Goal: Check status: Check status

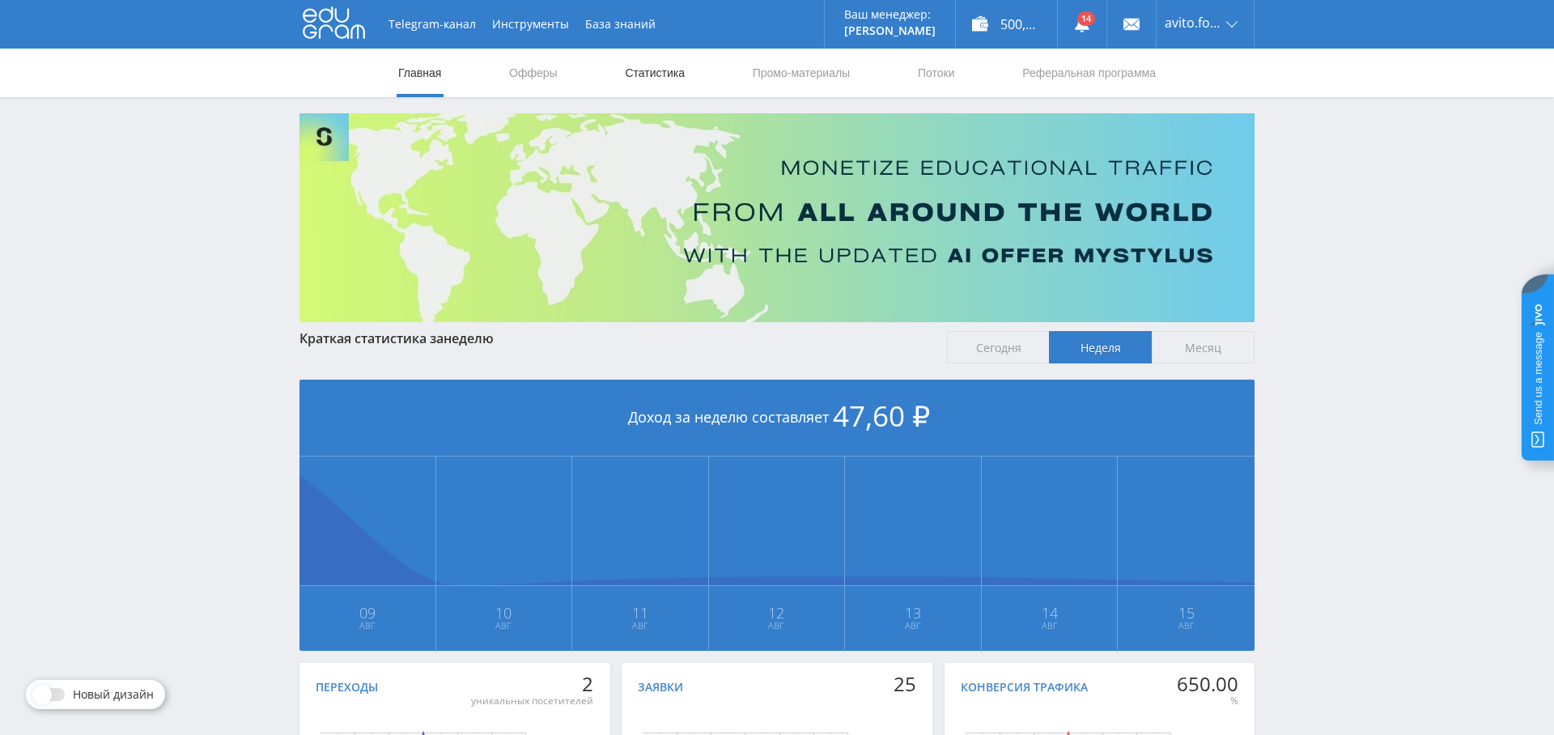
click at [662, 74] on link "Статистика" at bounding box center [654, 73] width 63 height 49
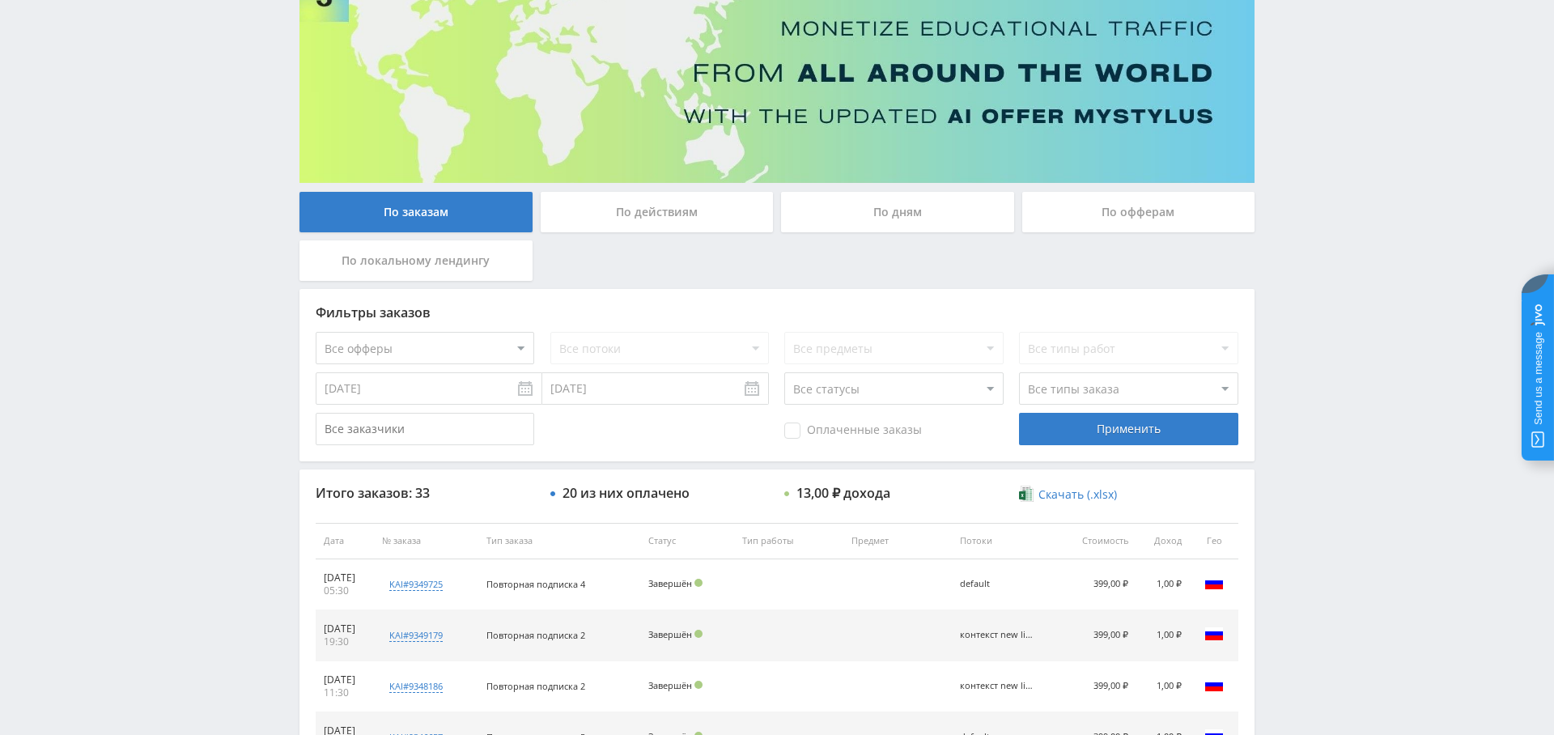
scroll to position [134, 0]
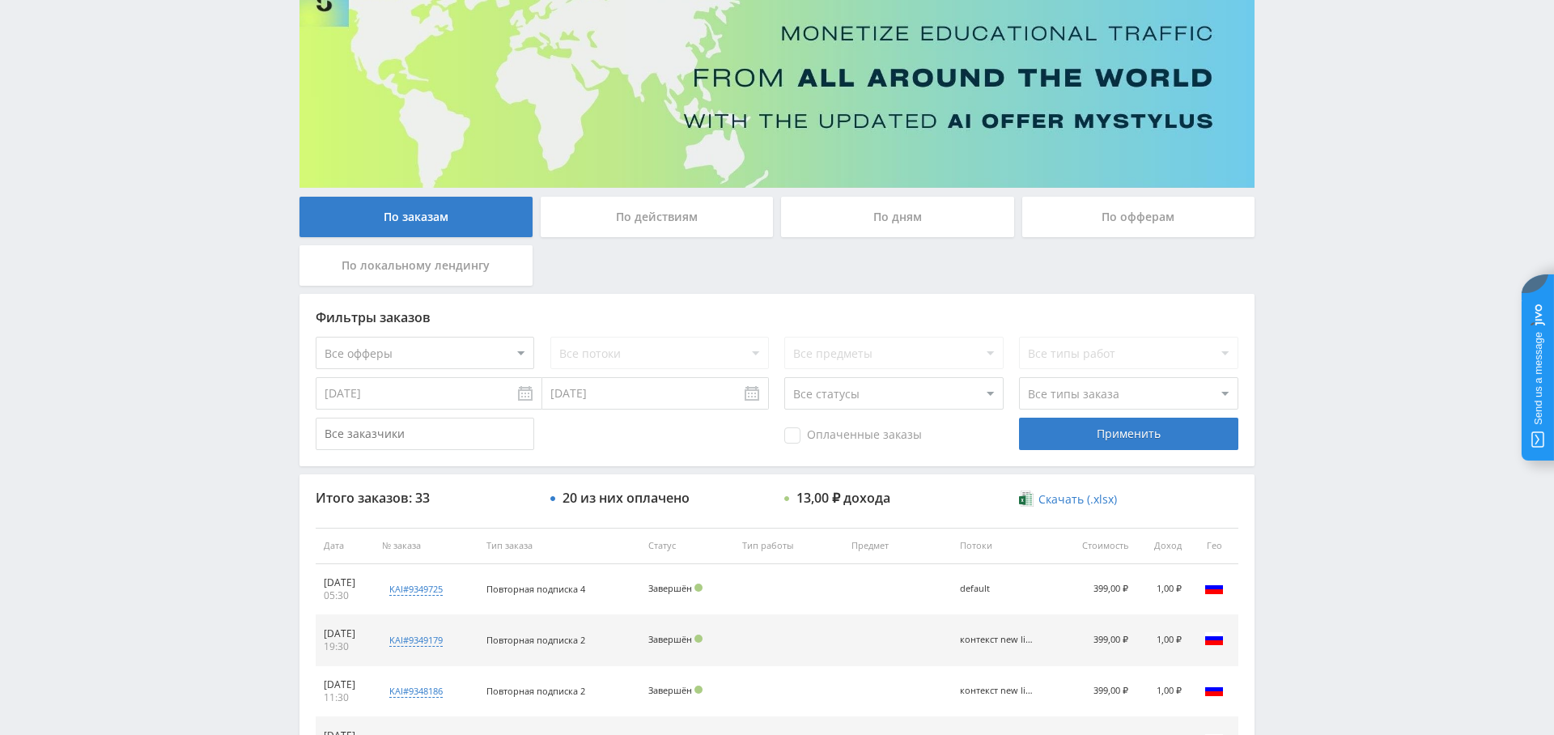
click at [850, 215] on div "По дням" at bounding box center [897, 217] width 233 height 40
click at [0, 0] on input "По дням" at bounding box center [0, 0] width 0 height 0
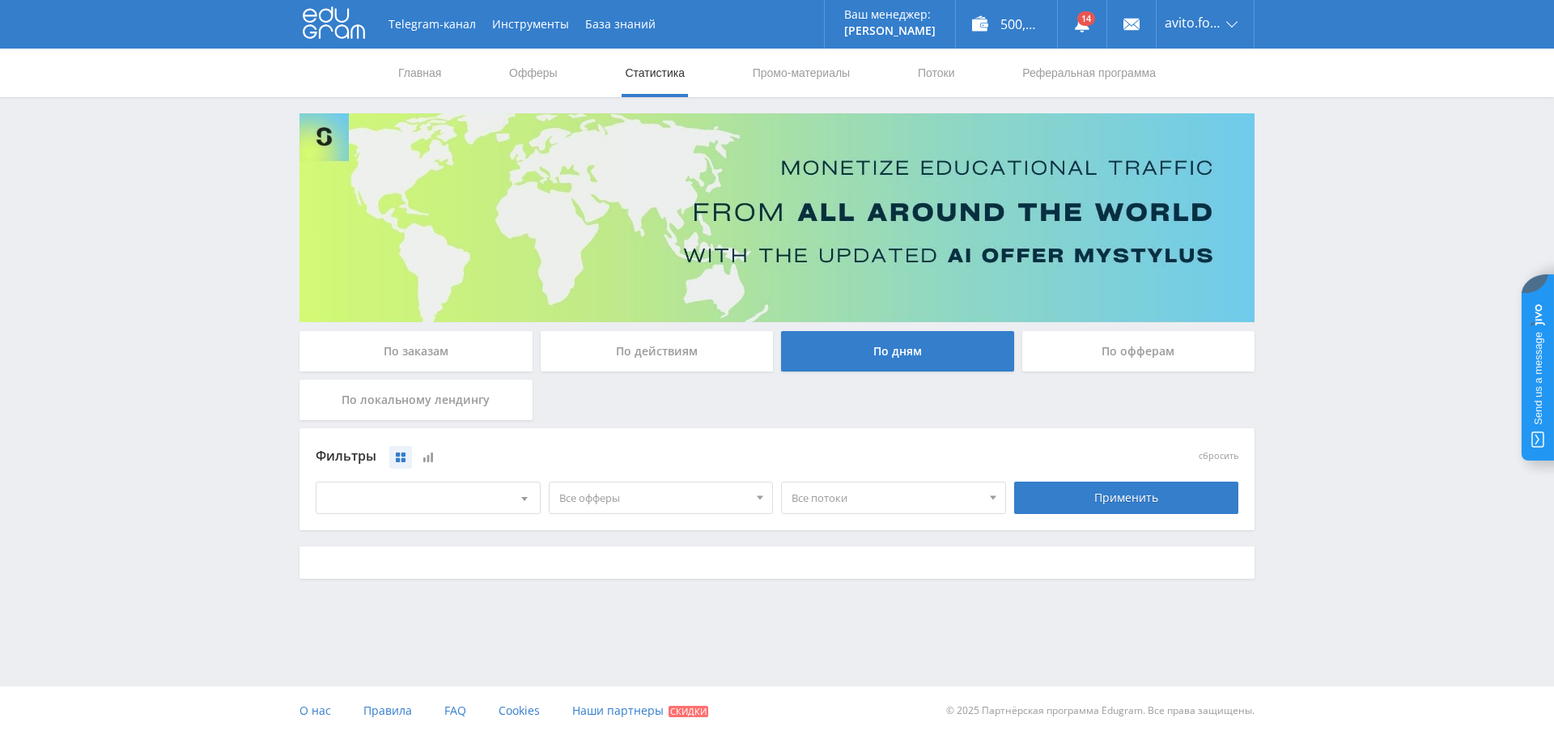
scroll to position [0, 0]
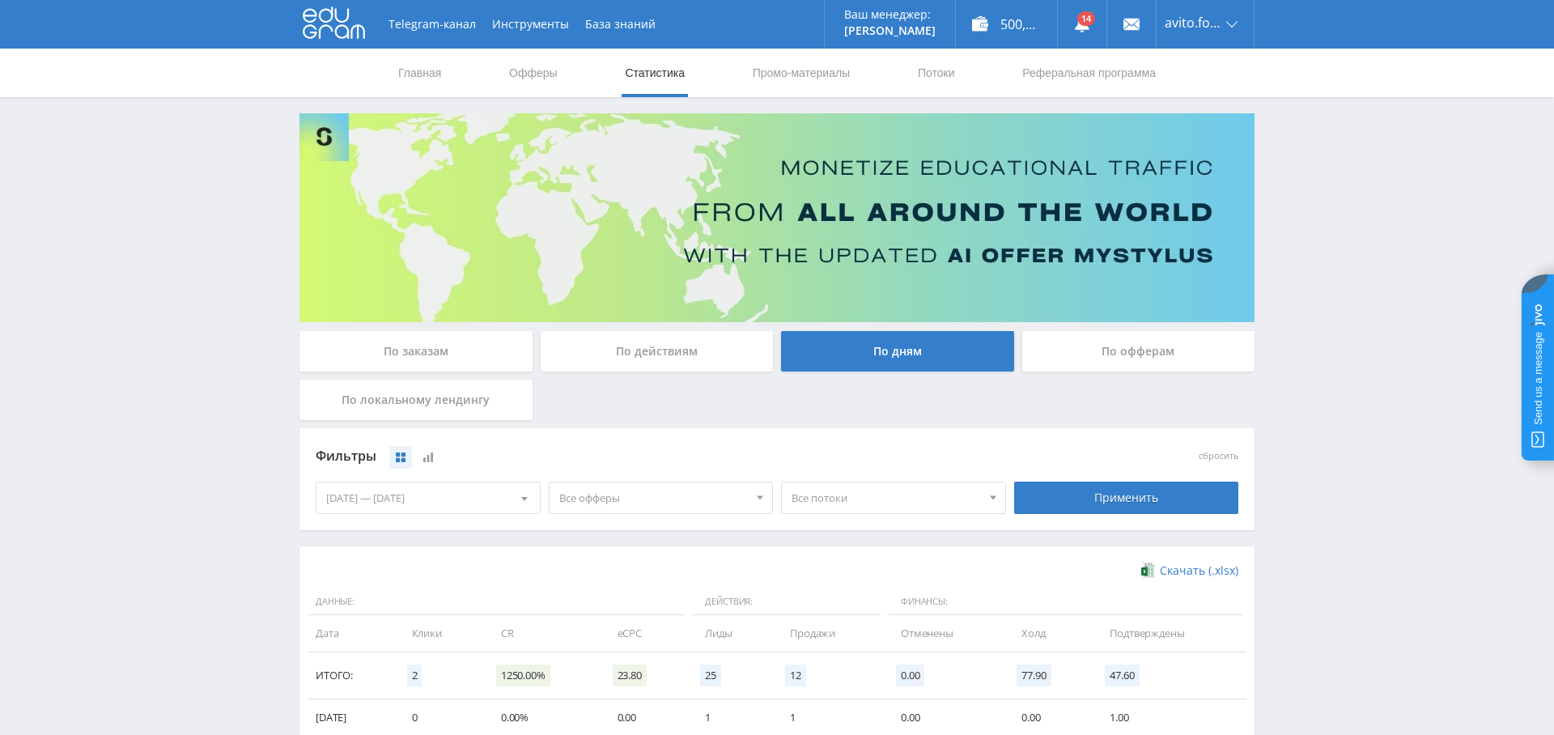
click at [643, 498] on span "Все офферы" at bounding box center [653, 497] width 189 height 31
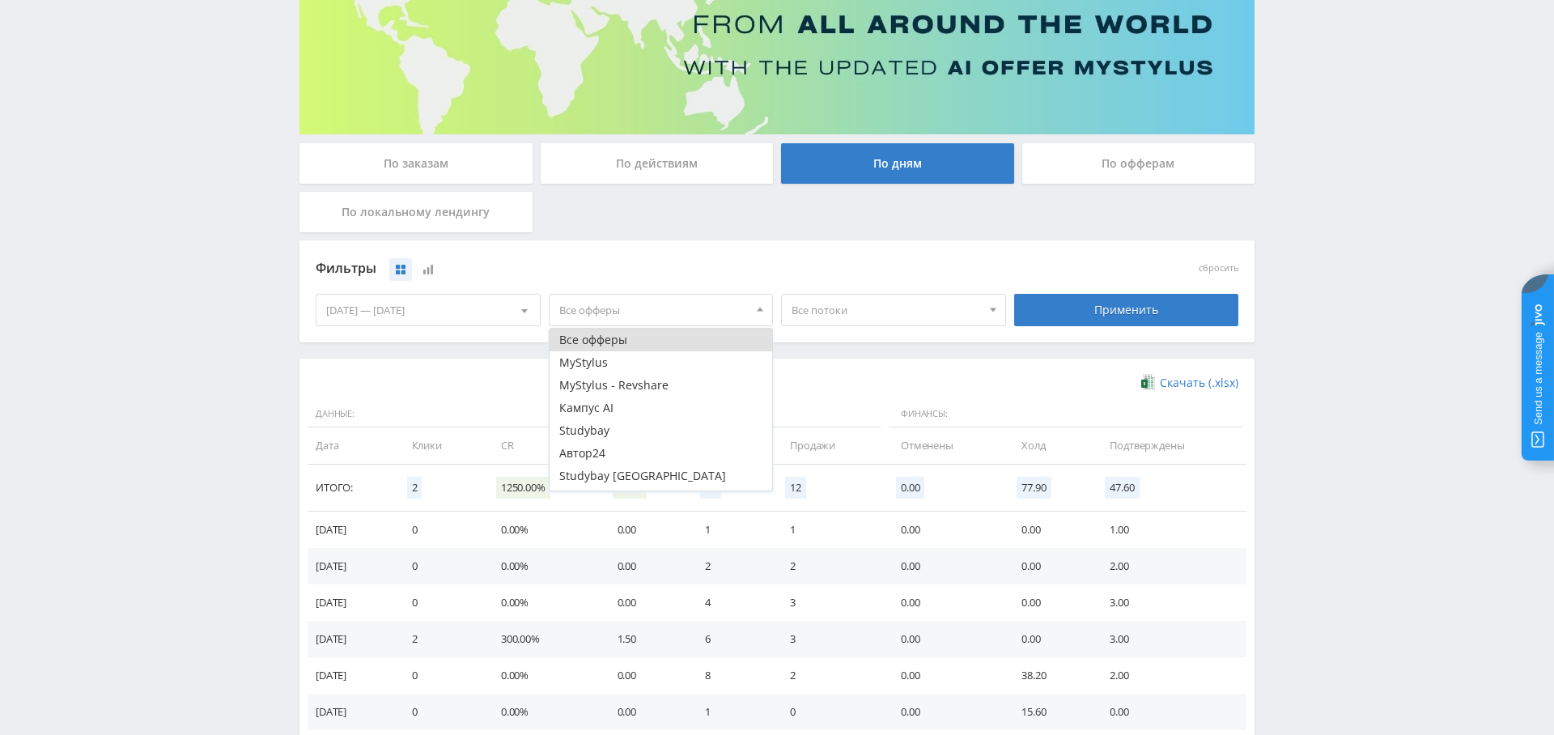
scroll to position [173, 0]
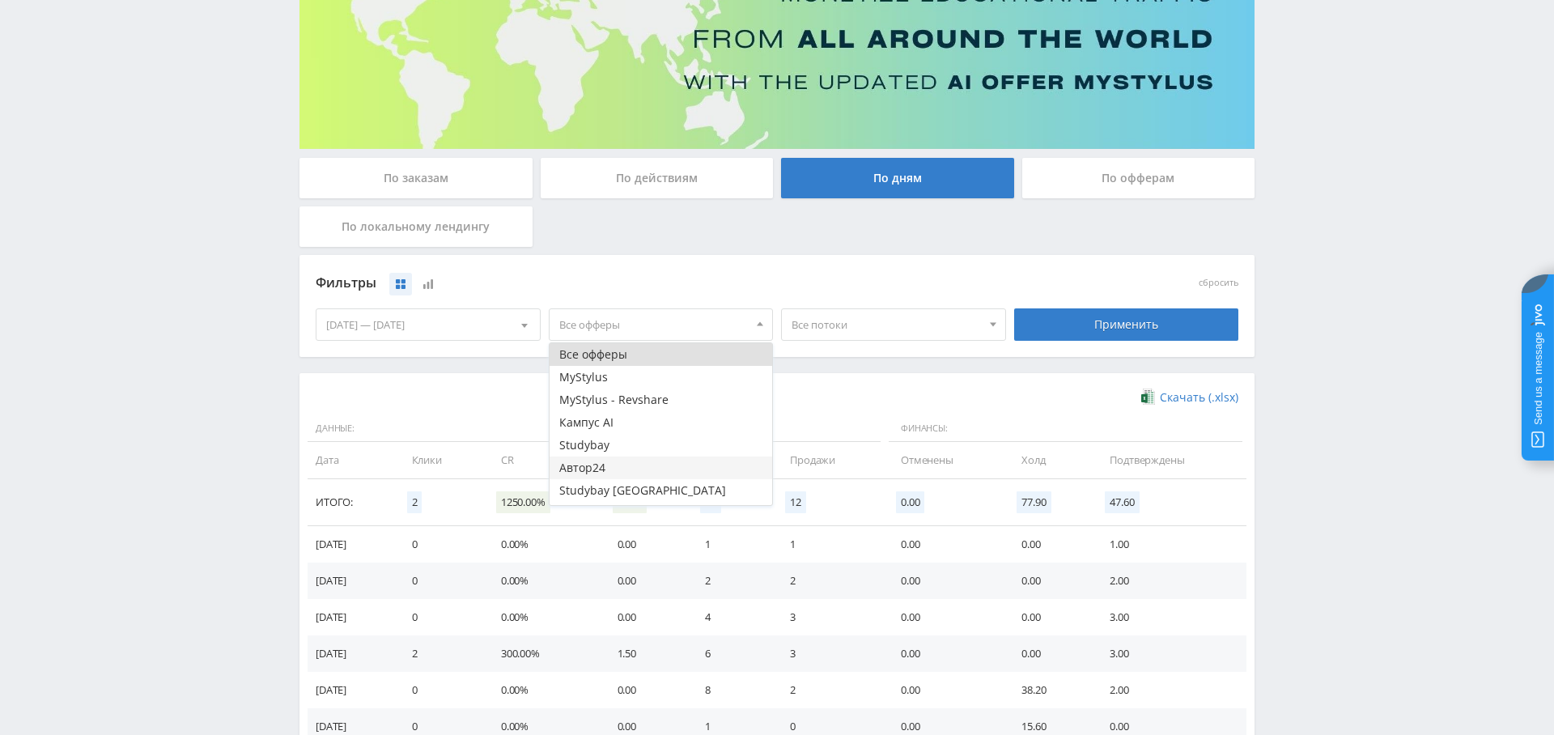
click at [639, 476] on button "Автор24" at bounding box center [661, 468] width 223 height 23
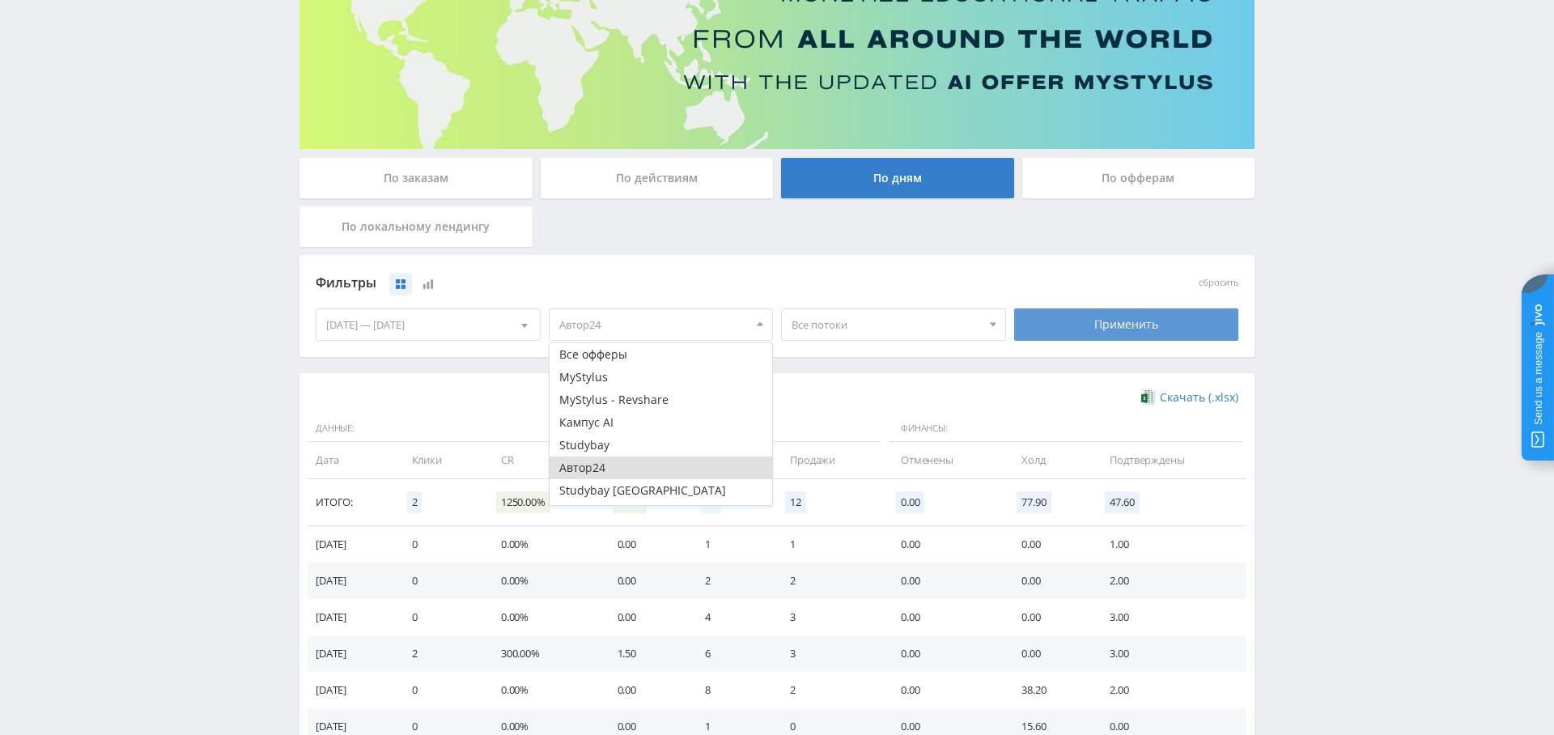
click at [1086, 319] on div "Применить" at bounding box center [1126, 324] width 225 height 32
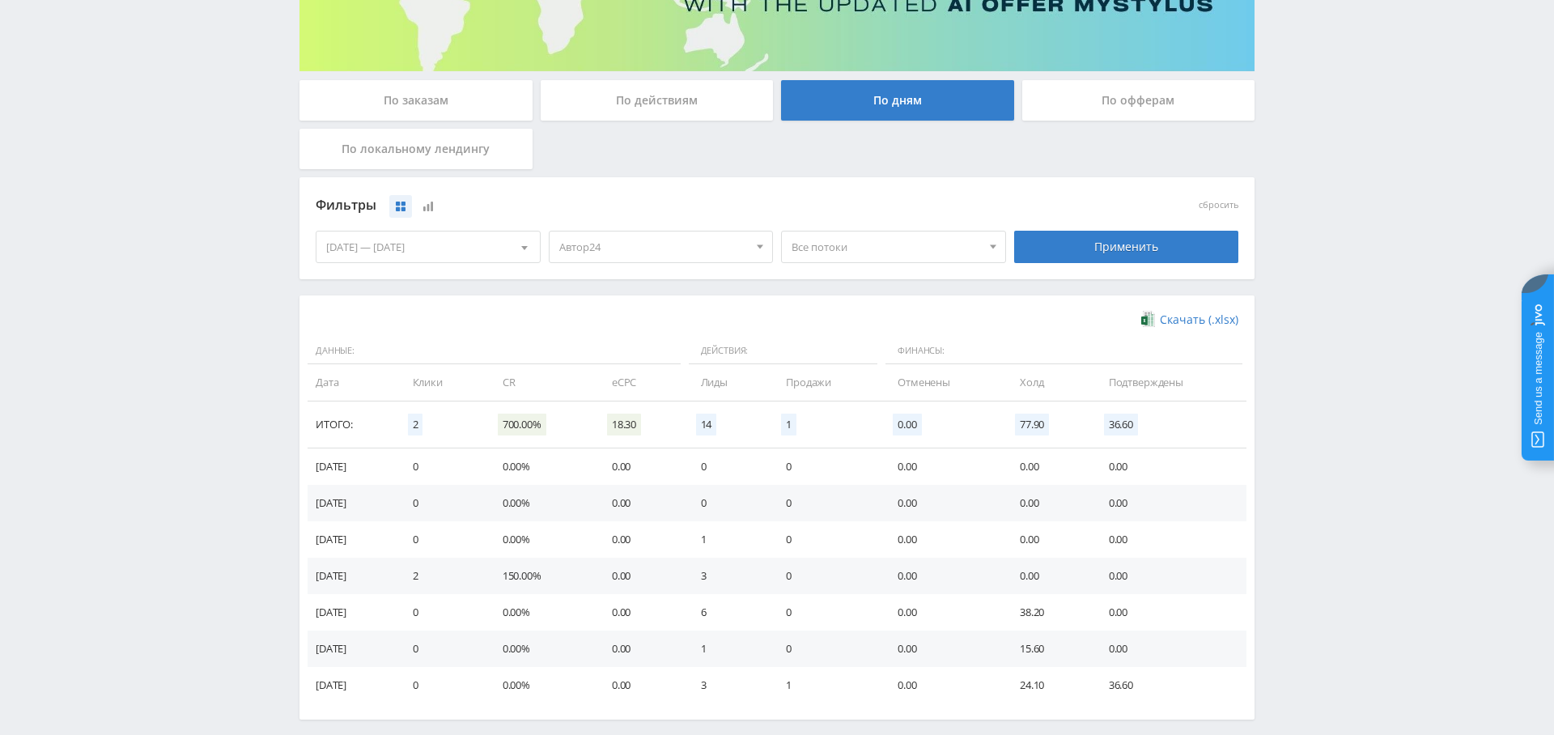
scroll to position [172, 0]
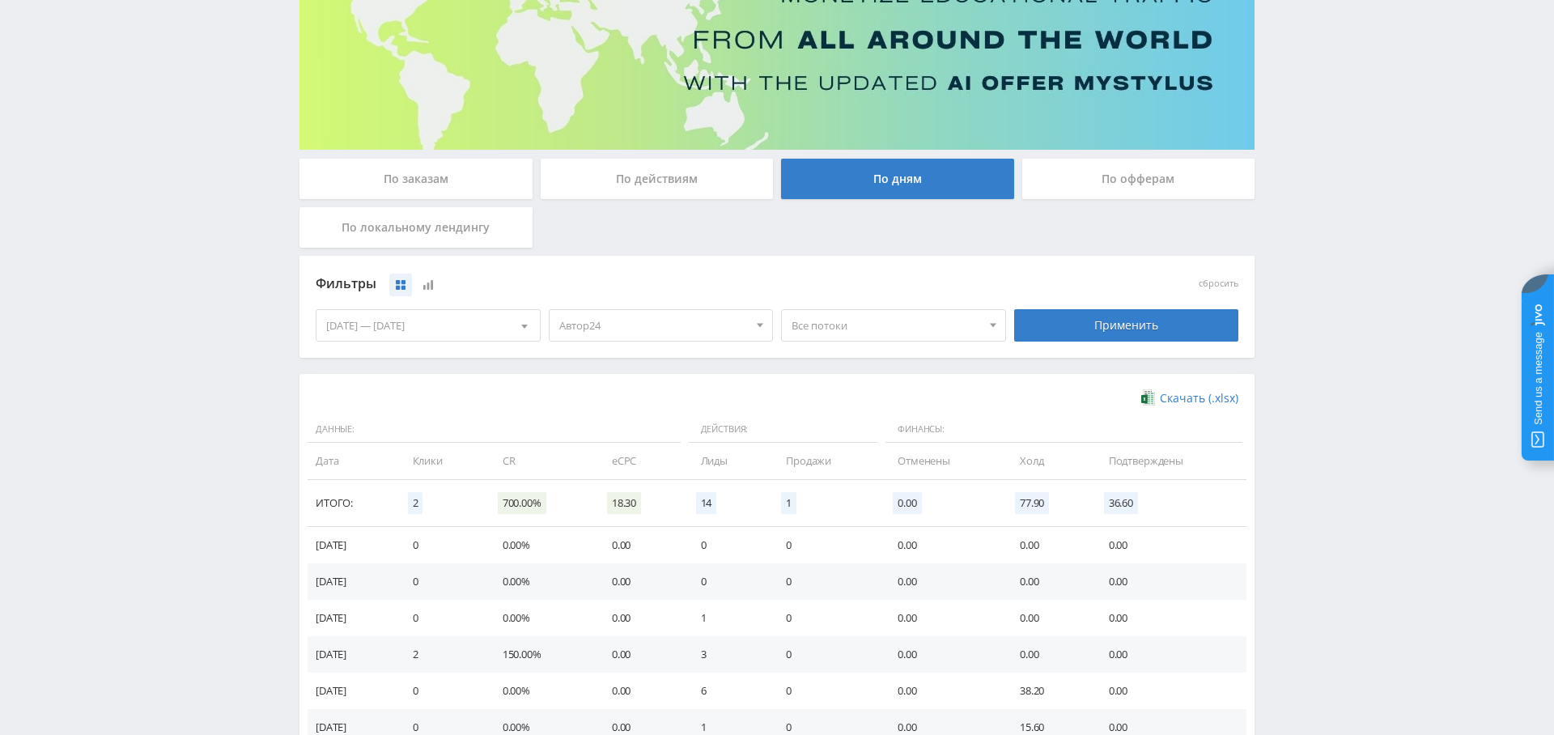
click at [478, 317] on div "[DATE] — [DATE]" at bounding box center [428, 325] width 223 height 31
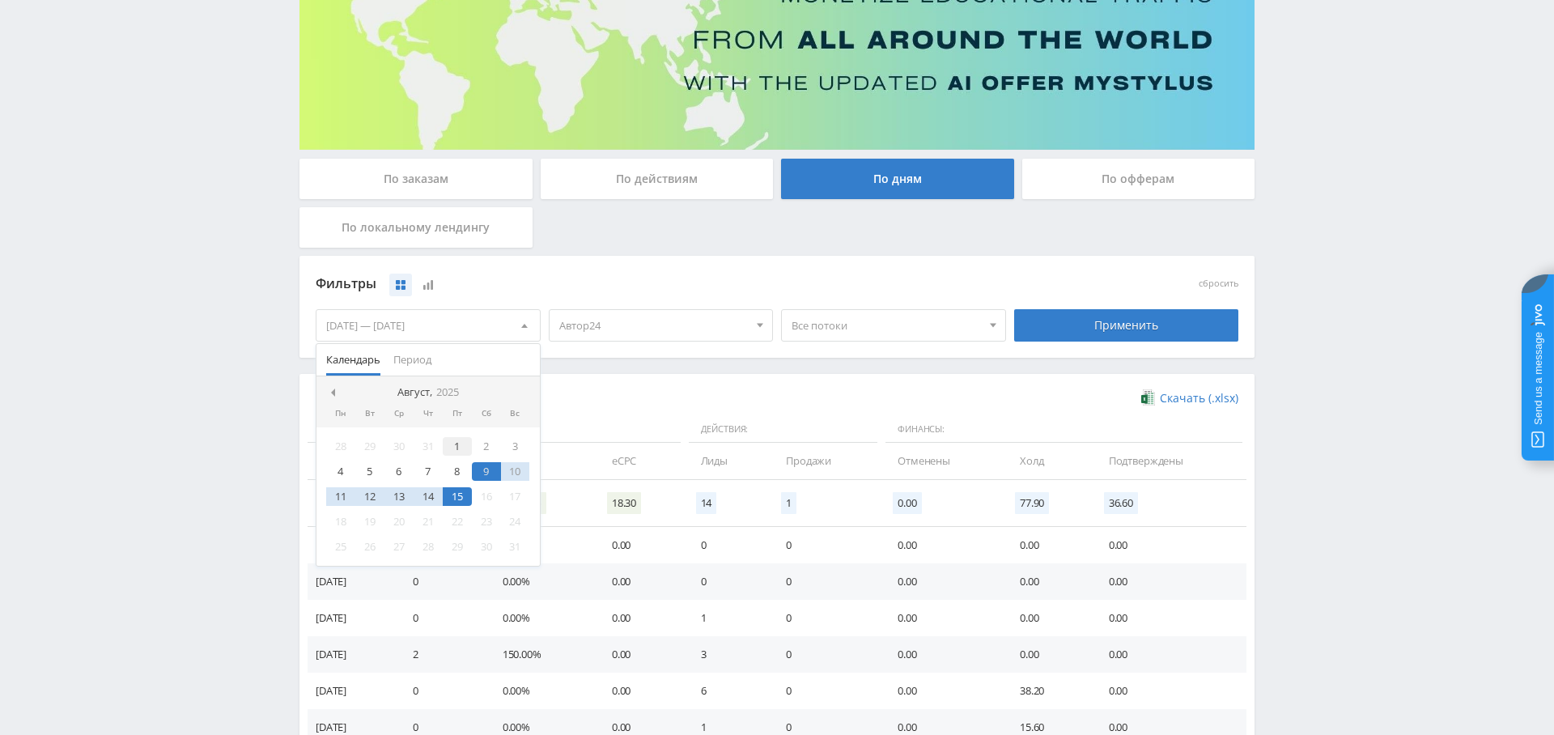
click at [450, 441] on div "1" at bounding box center [457, 446] width 29 height 19
click at [465, 495] on div "15" at bounding box center [457, 496] width 29 height 19
click at [1111, 330] on div "Применить" at bounding box center [1126, 325] width 225 height 32
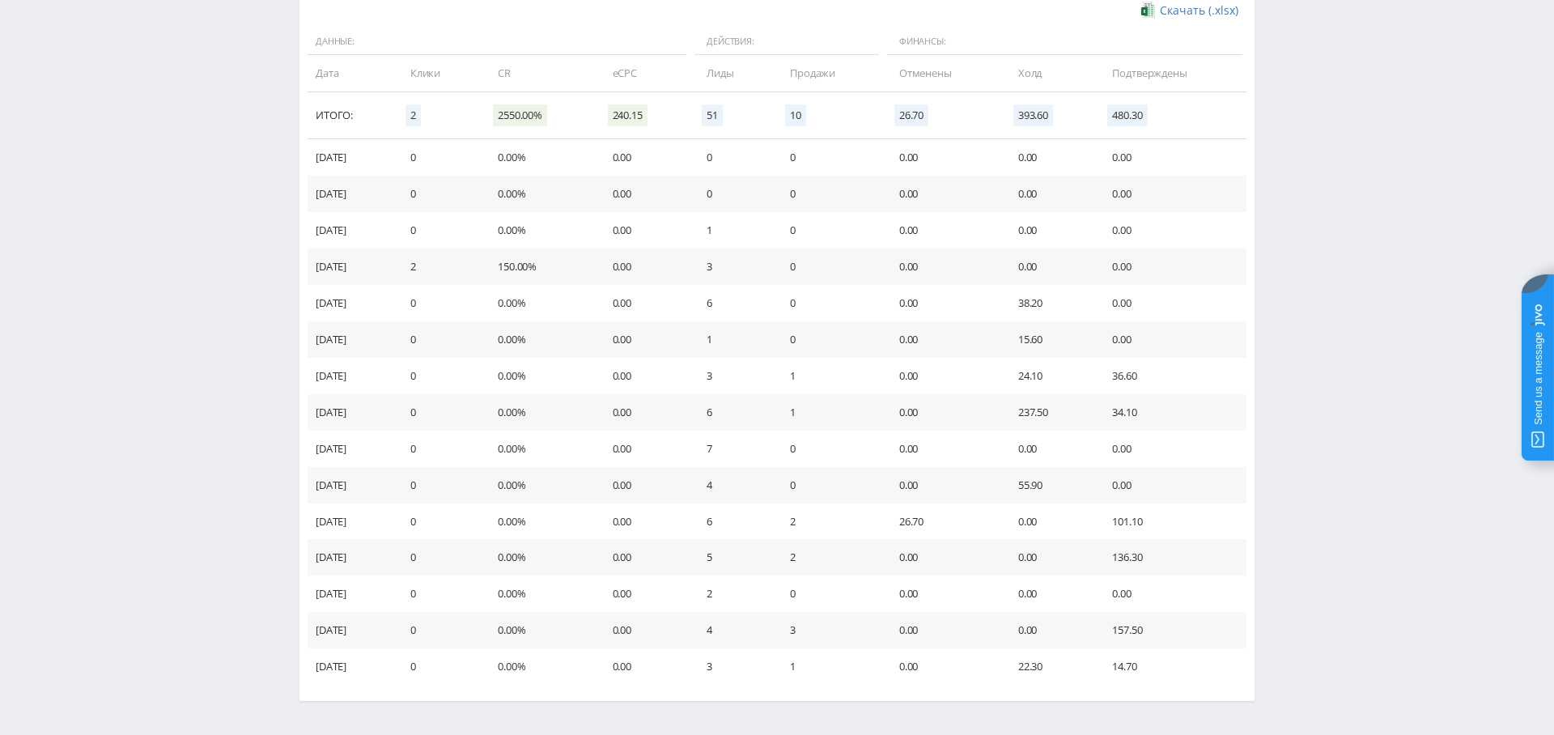
scroll to position [0, 0]
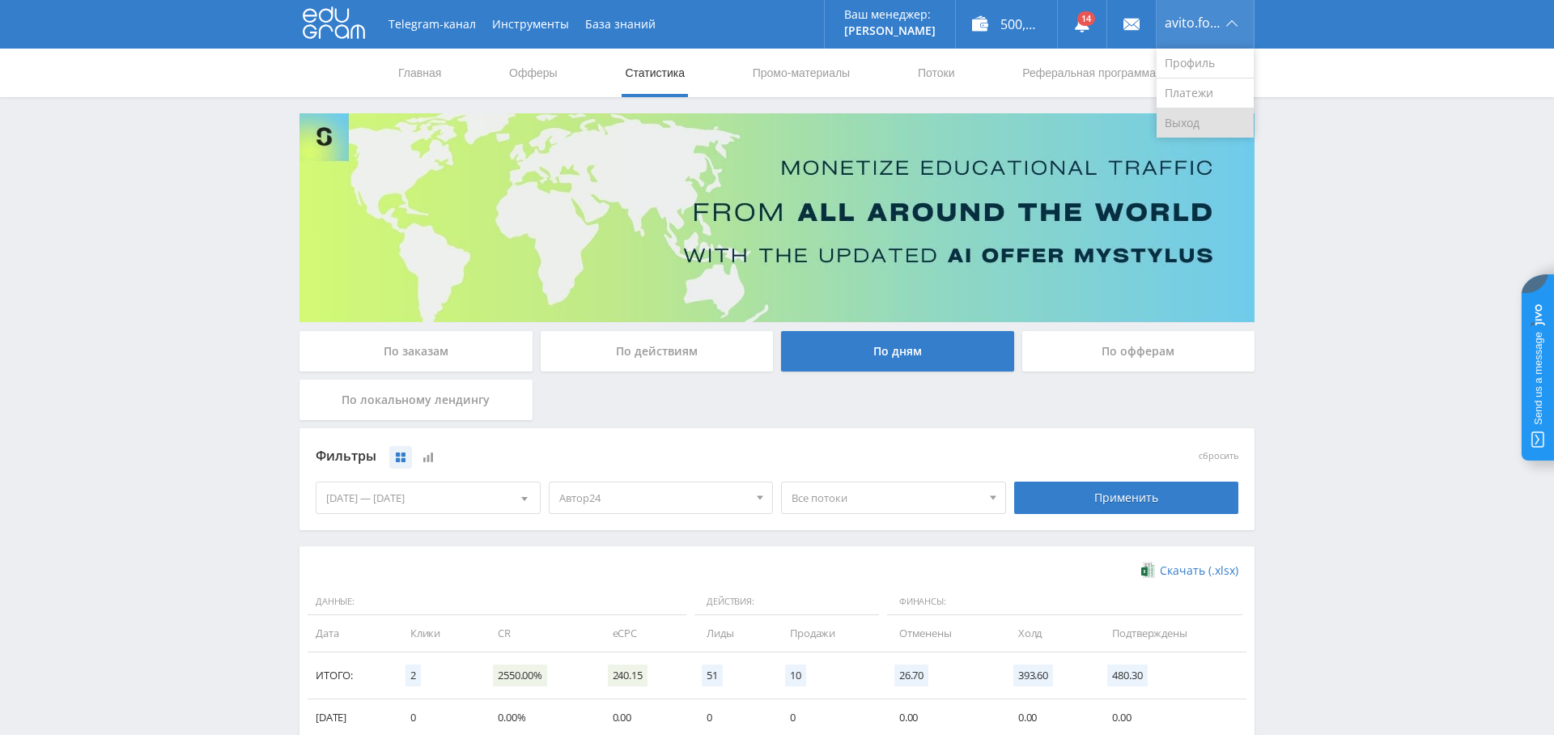
click at [1182, 115] on link "Выход" at bounding box center [1205, 122] width 97 height 29
